Goal: Information Seeking & Learning: Learn about a topic

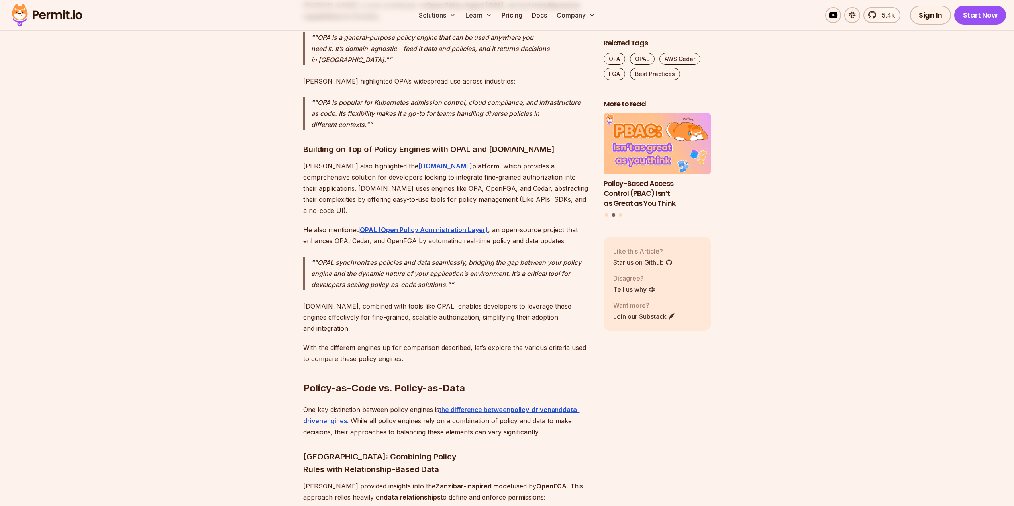
scroll to position [1792, 0]
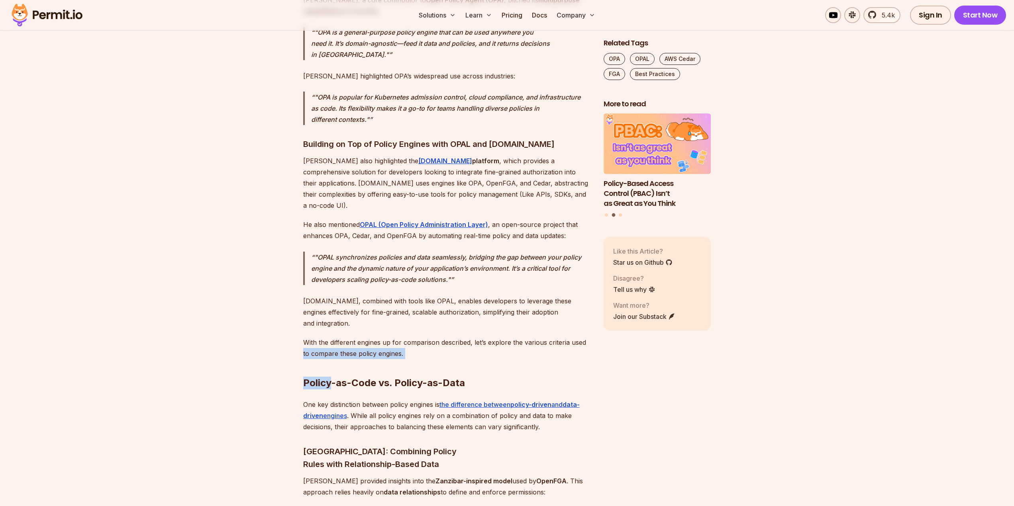
drag, startPoint x: 238, startPoint y: 277, endPoint x: 332, endPoint y: 303, distance: 97.9
click at [370, 345] on h2 "Policy-as-Code vs. Policy-as-Data" at bounding box center [447, 367] width 288 height 45
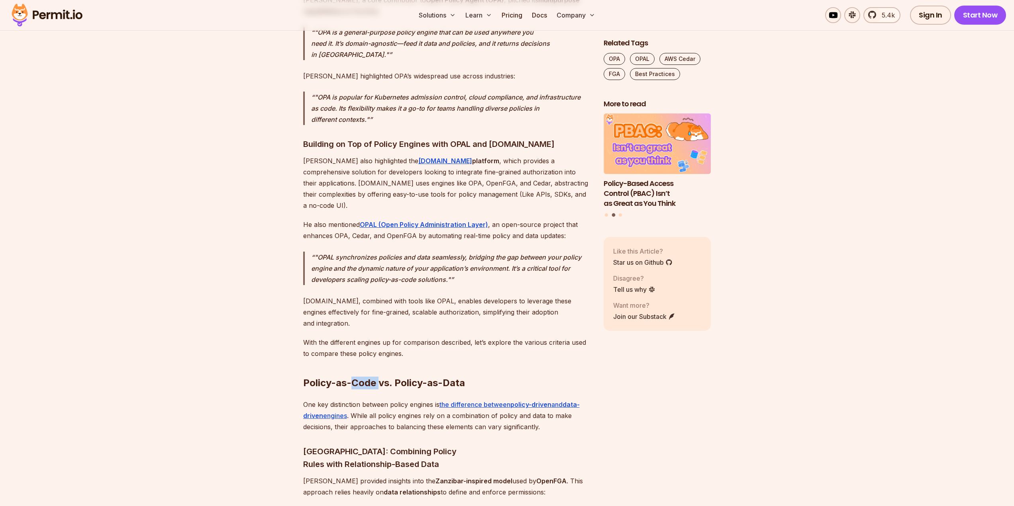
click at [370, 345] on h2 "Policy-as-Code vs. Policy-as-Data" at bounding box center [447, 367] width 288 height 45
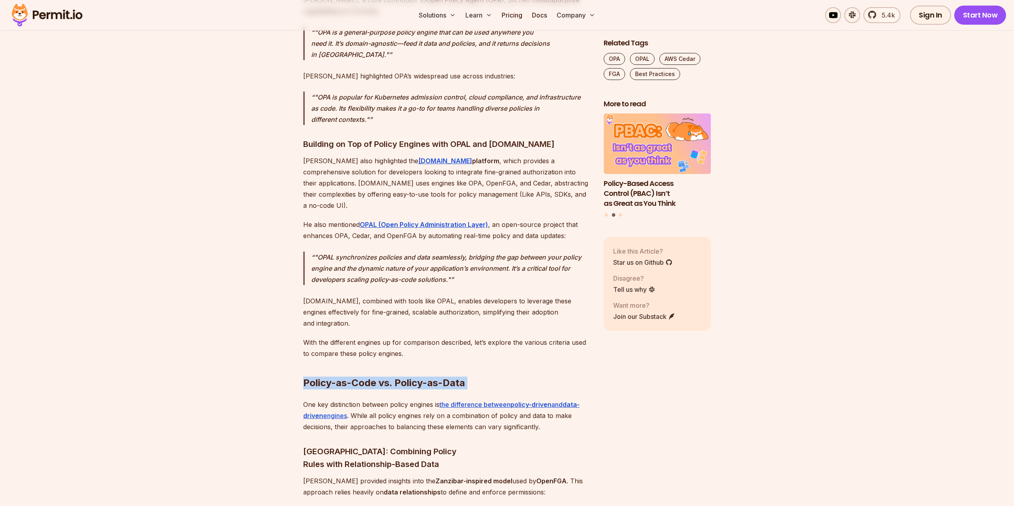
click at [370, 345] on h2 "Policy-as-Code vs. Policy-as-Data" at bounding box center [447, 367] width 288 height 45
click at [367, 345] on h2 "Policy-as-Code vs. Policy-as-Data" at bounding box center [447, 367] width 288 height 45
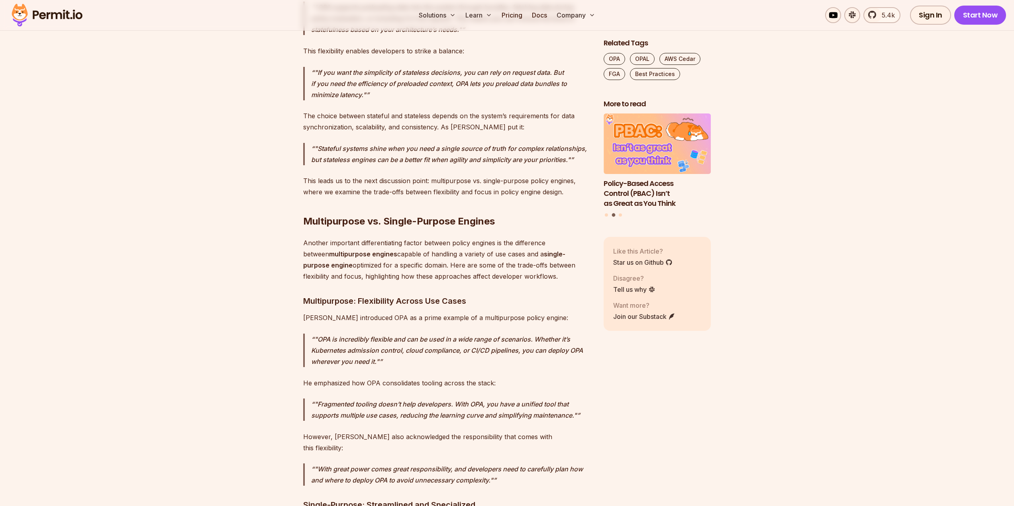
scroll to position [4182, 0]
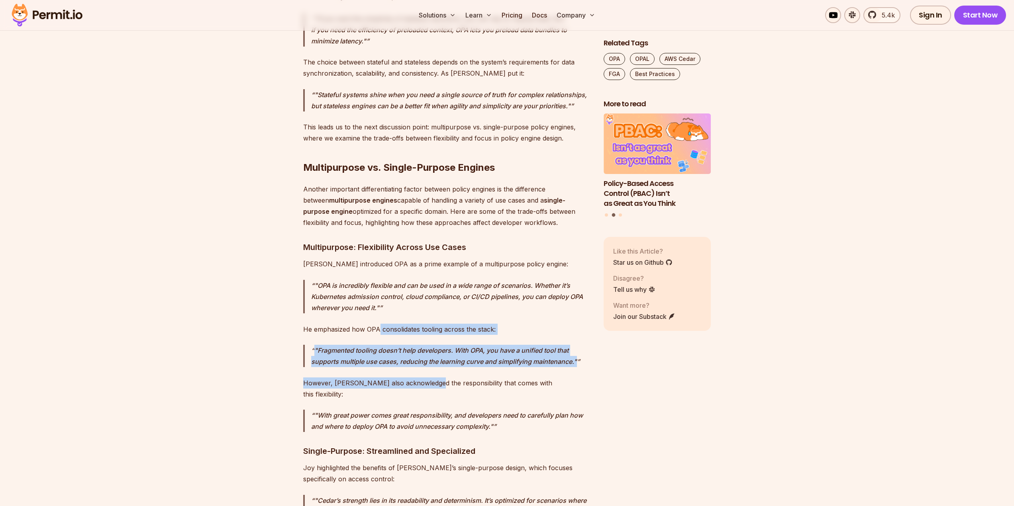
drag, startPoint x: 378, startPoint y: 233, endPoint x: 427, endPoint y: 284, distance: 70.4
click at [425, 378] on p "However, [PERSON_NAME] also acknowledged the responsibility that comes with thi…" at bounding box center [447, 389] width 288 height 22
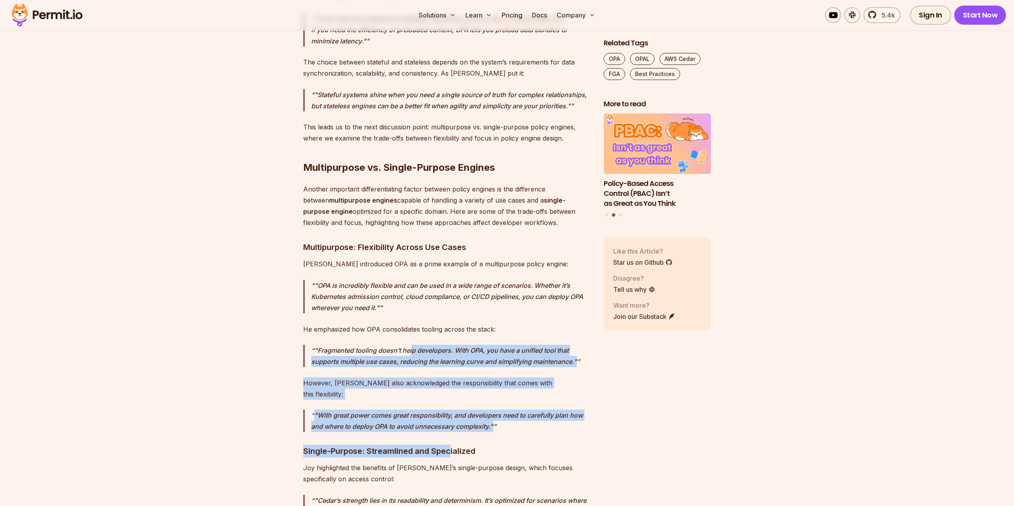
drag, startPoint x: 413, startPoint y: 245, endPoint x: 437, endPoint y: 308, distance: 67.2
drag, startPoint x: 415, startPoint y: 229, endPoint x: 412, endPoint y: 327, distance: 98.0
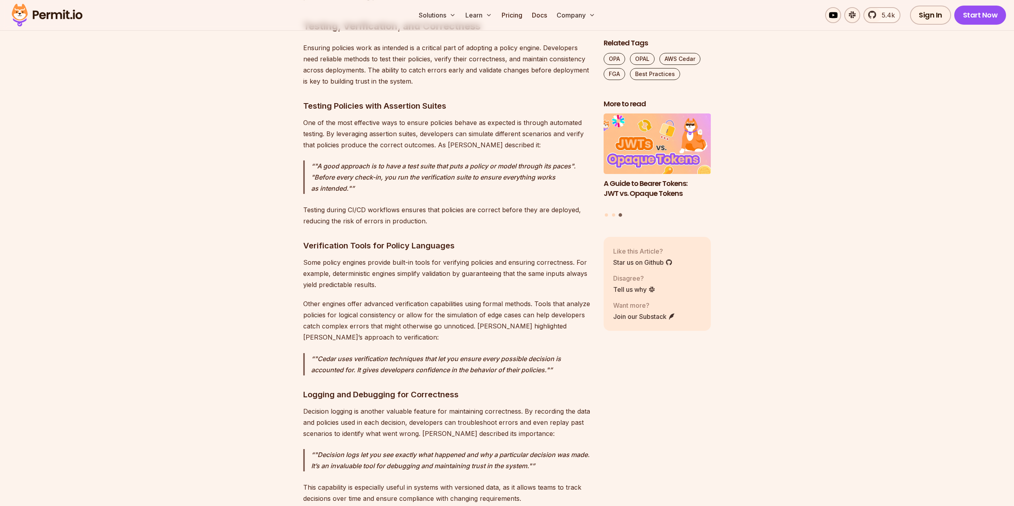
scroll to position [5974, 0]
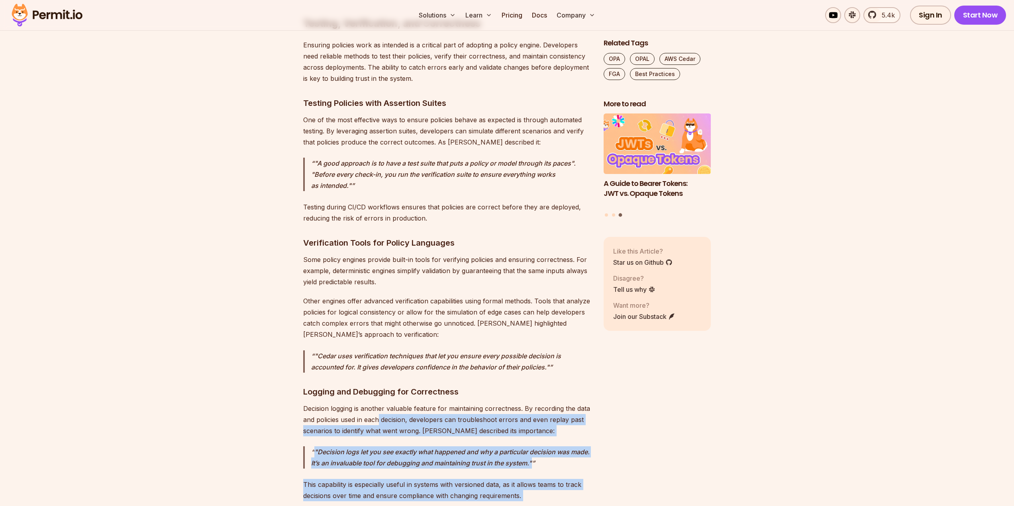
drag, startPoint x: 379, startPoint y: 294, endPoint x: 370, endPoint y: 377, distance: 83.3
click at [378, 446] on p ""Decision logs let you see exactly what happened and why a particular decision …" at bounding box center [451, 457] width 280 height 22
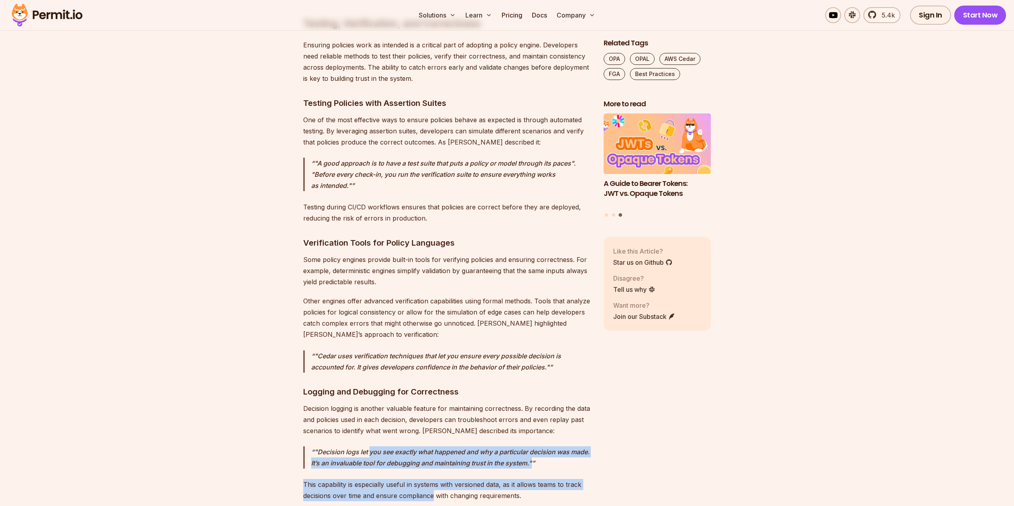
drag, startPoint x: 378, startPoint y: 325, endPoint x: 399, endPoint y: 376, distance: 55.2
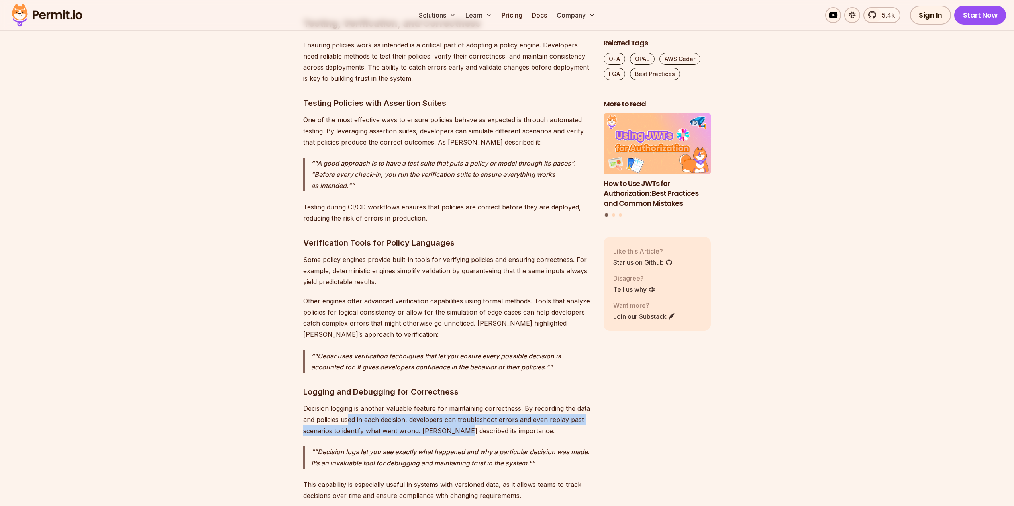
drag, startPoint x: 348, startPoint y: 291, endPoint x: 456, endPoint y: 306, distance: 109.4
click at [456, 403] on p "Decision logging is another valuable feature for maintaining correctness. By re…" at bounding box center [447, 419] width 288 height 33
click at [419, 403] on p "Decision logging is another valuable feature for maintaining correctness. By re…" at bounding box center [447, 419] width 288 height 33
drag, startPoint x: 489, startPoint y: 302, endPoint x: 509, endPoint y: 303, distance: 20.0
click at [509, 403] on p "Decision logging is another valuable feature for maintaining correctness. By re…" at bounding box center [447, 419] width 288 height 33
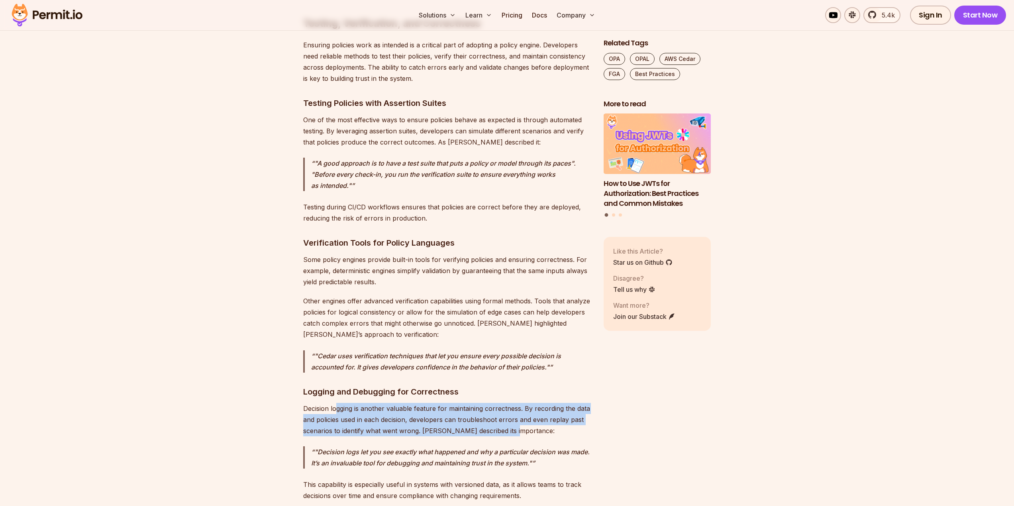
click at [353, 403] on p "Decision logging is another valuable feature for maintaining correctness. By re…" at bounding box center [447, 419] width 288 height 33
drag, startPoint x: 371, startPoint y: 290, endPoint x: 462, endPoint y: 302, distance: 92.4
click at [462, 403] on p "Decision logging is another valuable feature for maintaining correctness. By re…" at bounding box center [447, 419] width 288 height 33
click at [374, 403] on p "Decision logging is another valuable feature for maintaining correctness. By re…" at bounding box center [447, 419] width 288 height 33
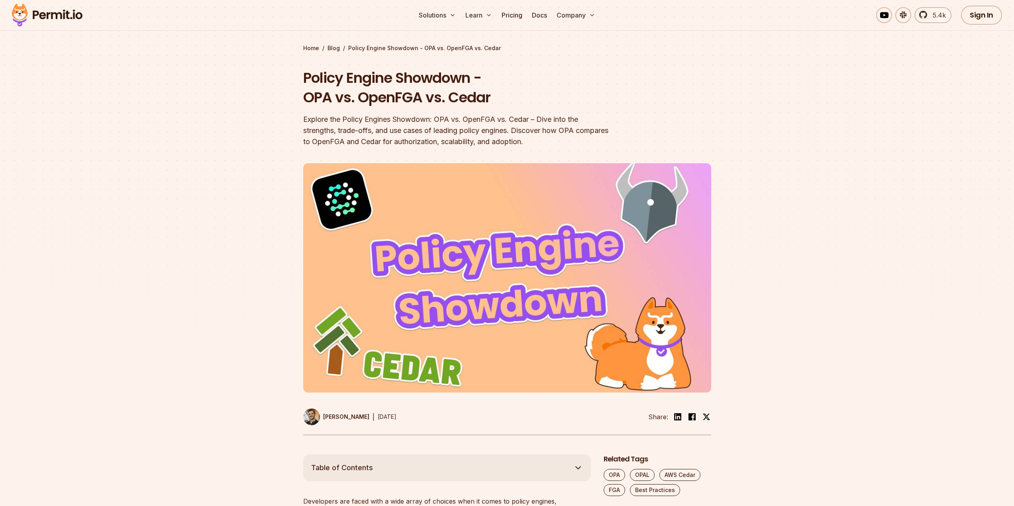
scroll to position [0, 0]
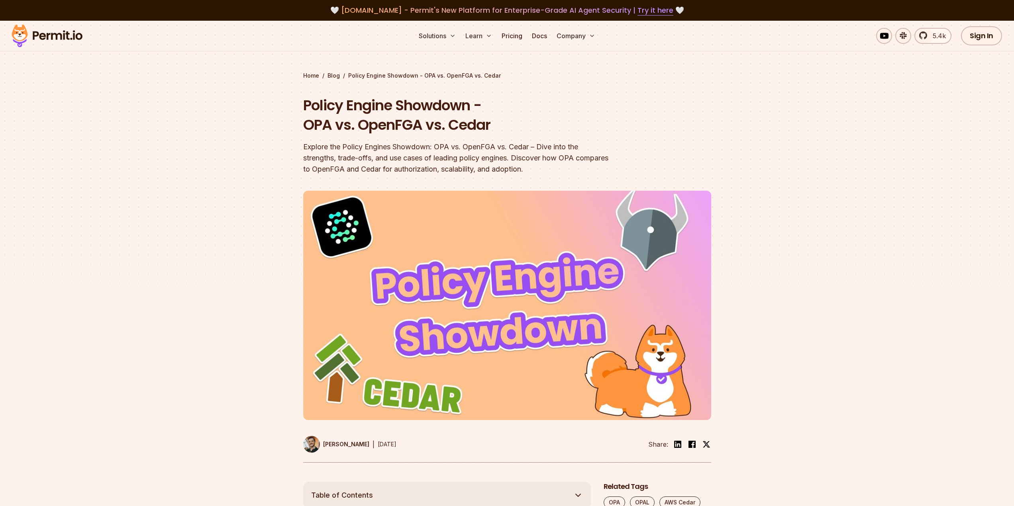
click at [150, 206] on div at bounding box center [507, 332] width 1014 height 300
